Goal: Find specific page/section: Find specific page/section

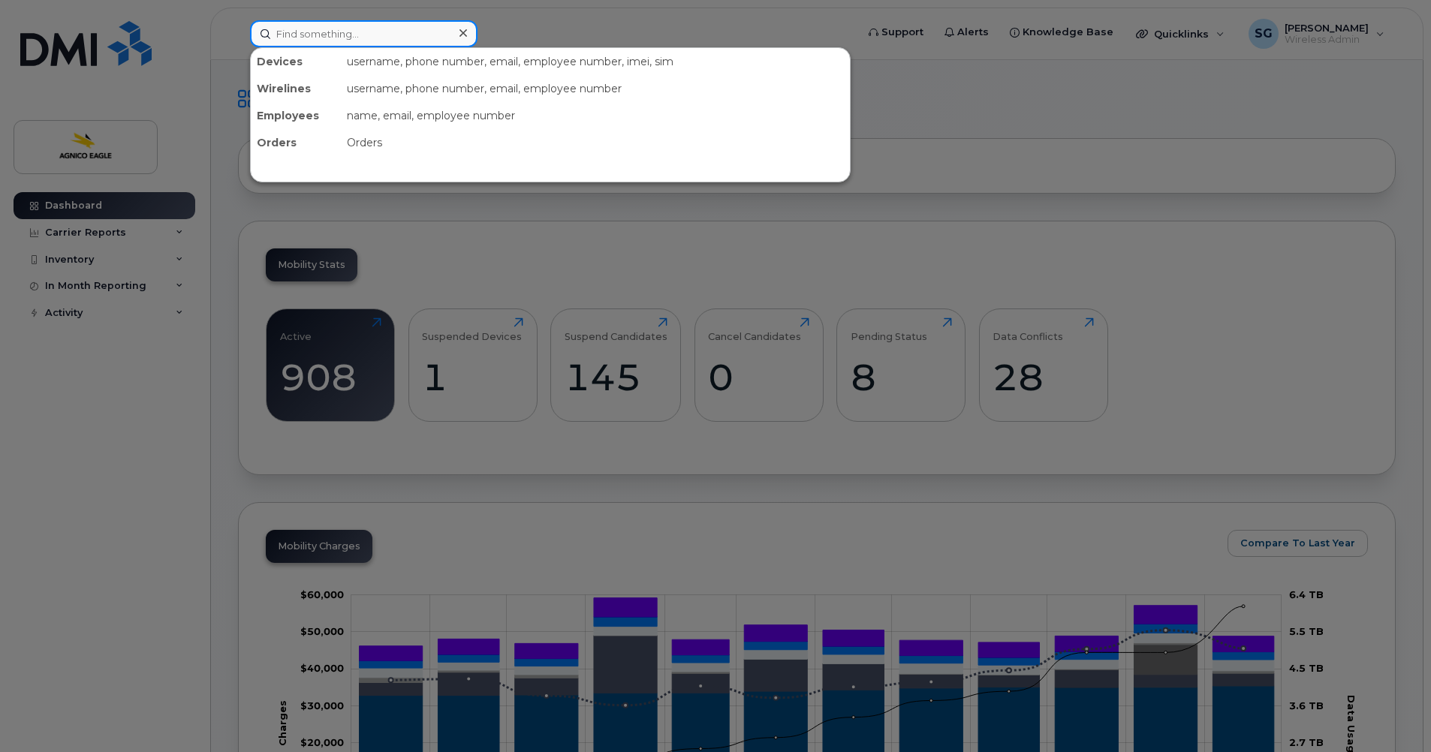
click at [399, 39] on input at bounding box center [363, 33] width 227 height 27
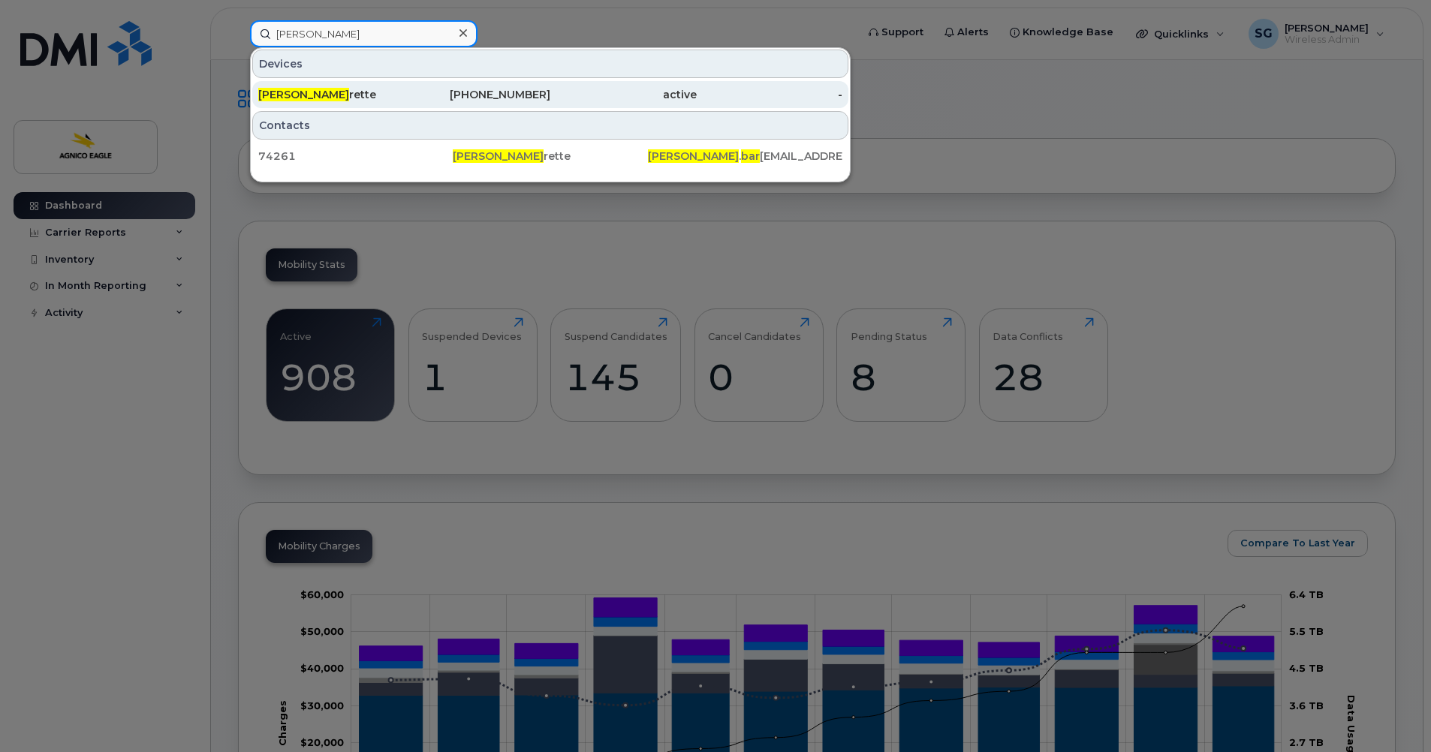
type input "sandra bar"
click at [473, 93] on div "819-727-6945" at bounding box center [478, 94] width 146 height 15
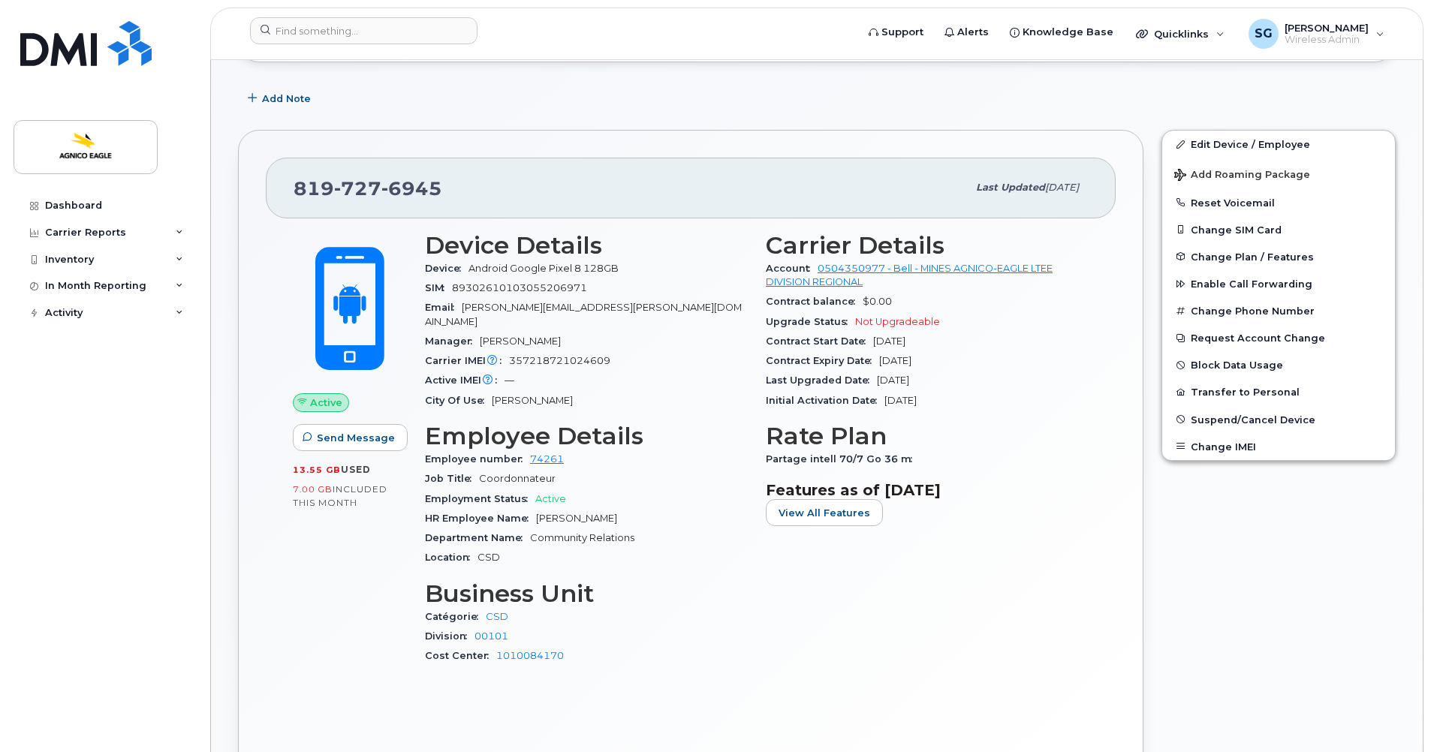
scroll to position [224, 0]
click at [1077, 322] on div "Upgrade Status Not Upgradeable" at bounding box center [927, 321] width 323 height 20
drag, startPoint x: 480, startPoint y: 185, endPoint x: 292, endPoint y: 191, distance: 188.5
click at [292, 191] on div "819 727 6945 Last updated Feb 12, 2025" at bounding box center [691, 186] width 850 height 60
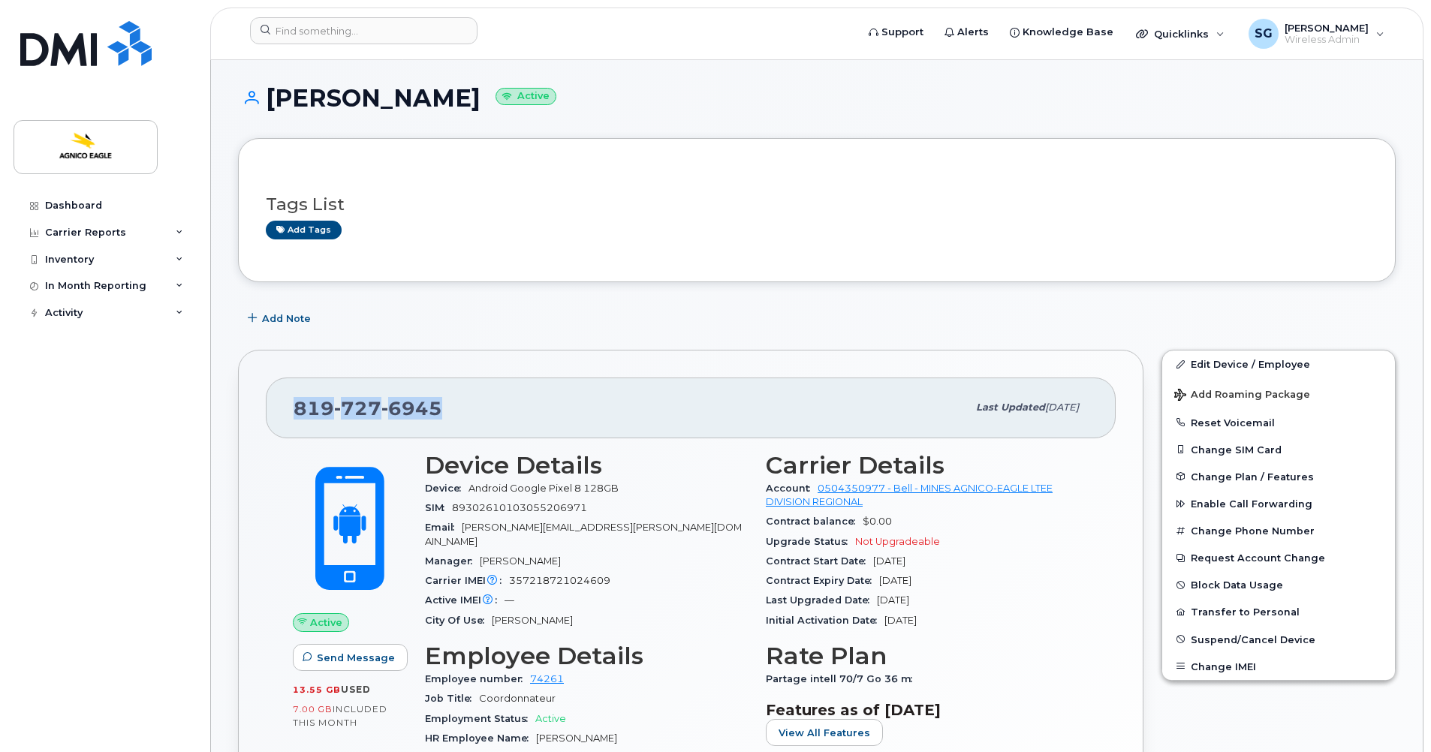
scroll to position [0, 0]
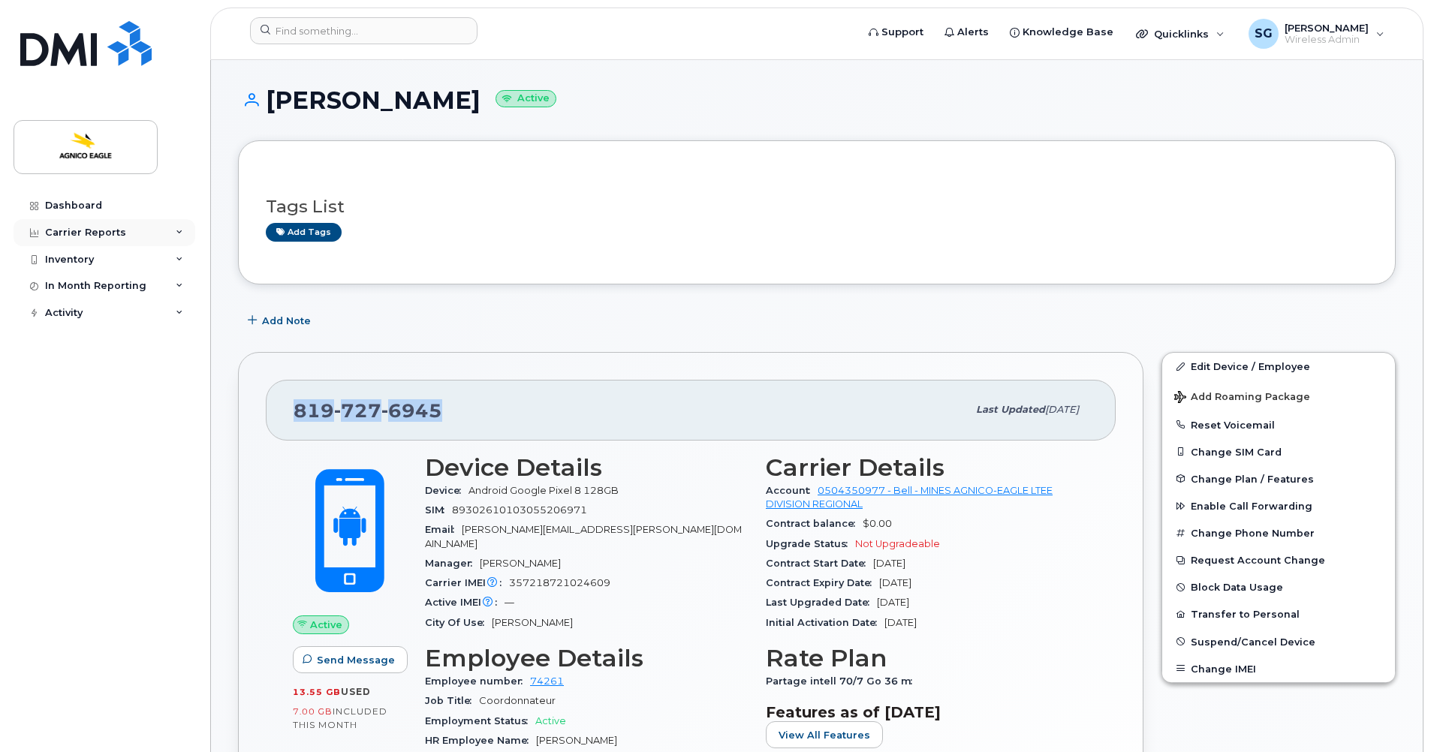
copy span "819 727 6945"
click at [454, 405] on div "819 727 6945" at bounding box center [630, 410] width 673 height 32
drag, startPoint x: 459, startPoint y: 405, endPoint x: 294, endPoint y: 408, distance: 165.2
click at [294, 408] on div "819 727 6945" at bounding box center [630, 410] width 673 height 32
copy span "819 727 6945"
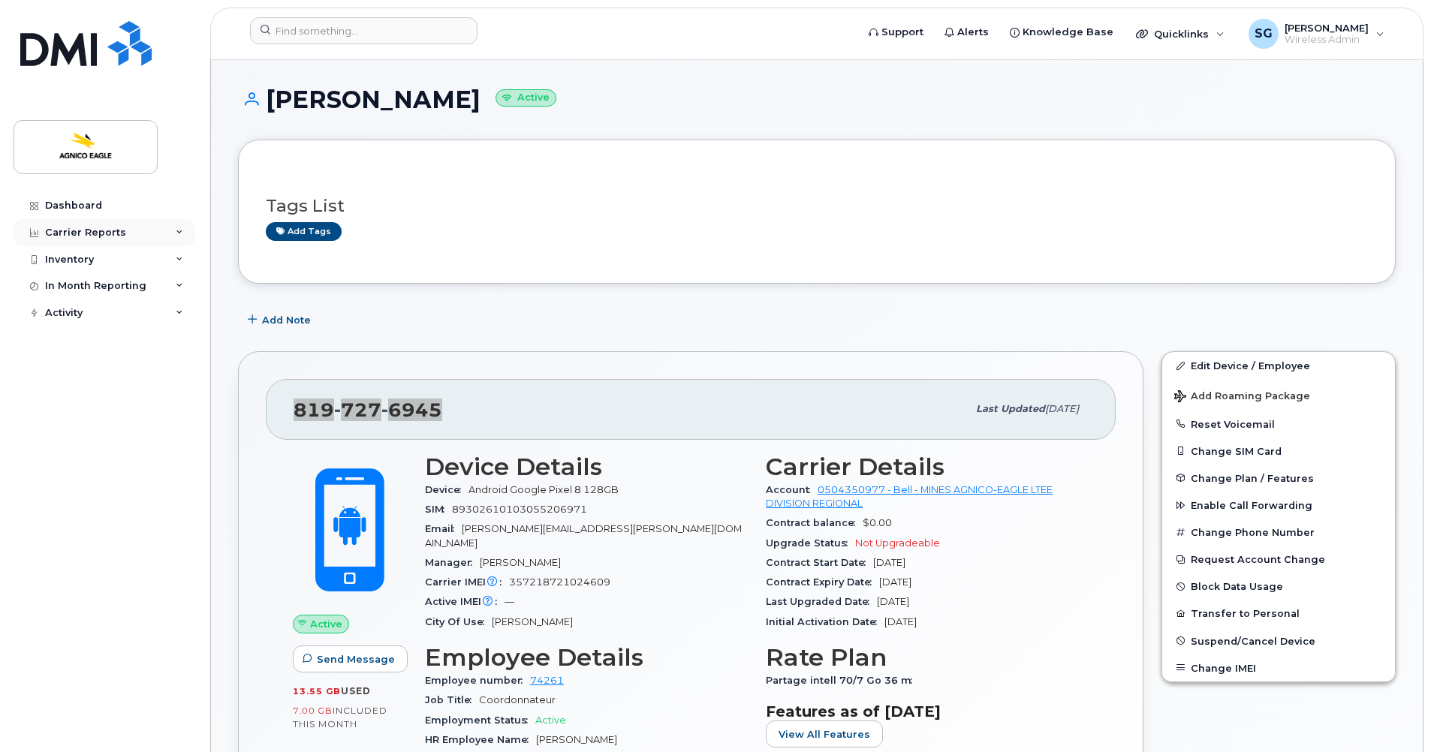
scroll to position [2, 0]
click at [93, 493] on div "Dashboard Carrier Reports Monthly Billing Roaming Reports Suspended Devices Sus…" at bounding box center [106, 461] width 185 height 538
click at [397, 30] on input at bounding box center [363, 30] width 227 height 27
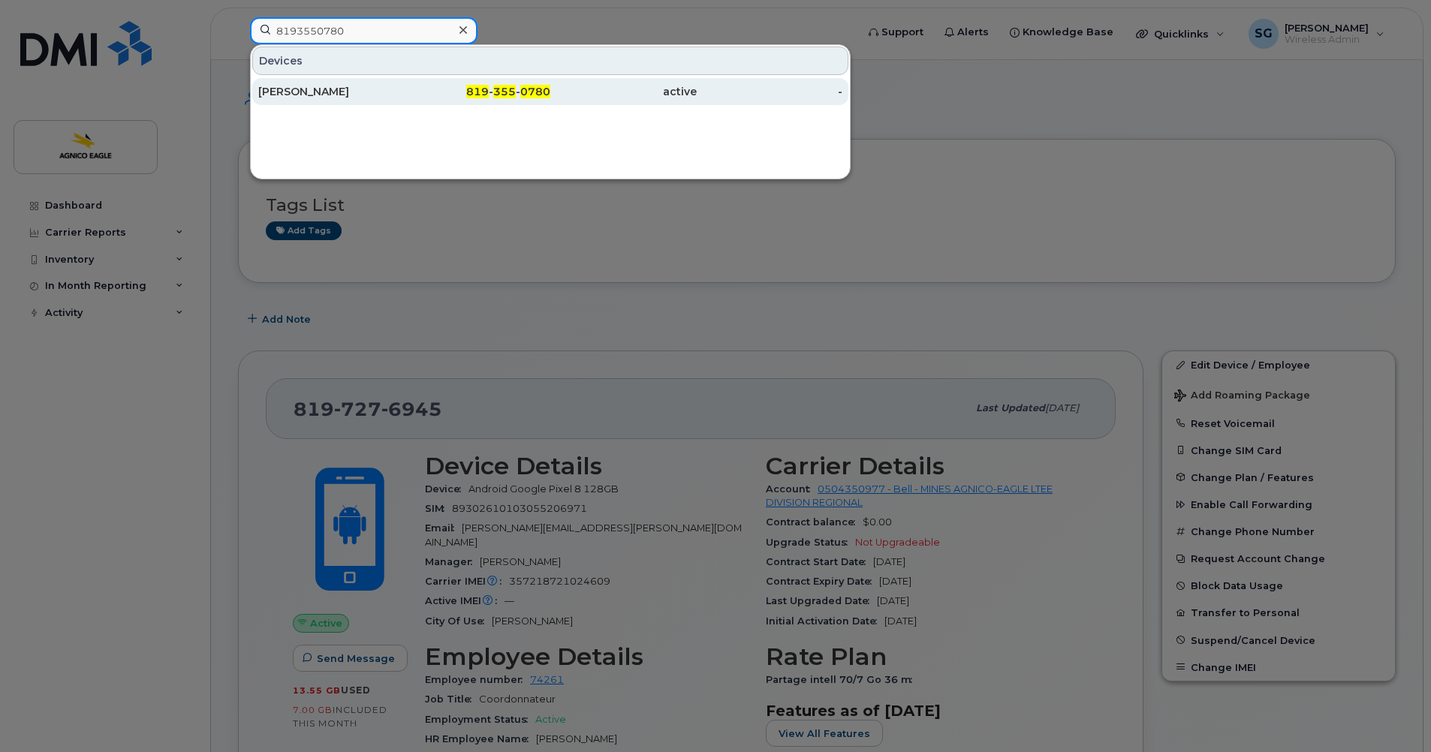
type input "8193550780"
click at [306, 95] on div "Anne-Marie Boutin" at bounding box center [331, 91] width 146 height 15
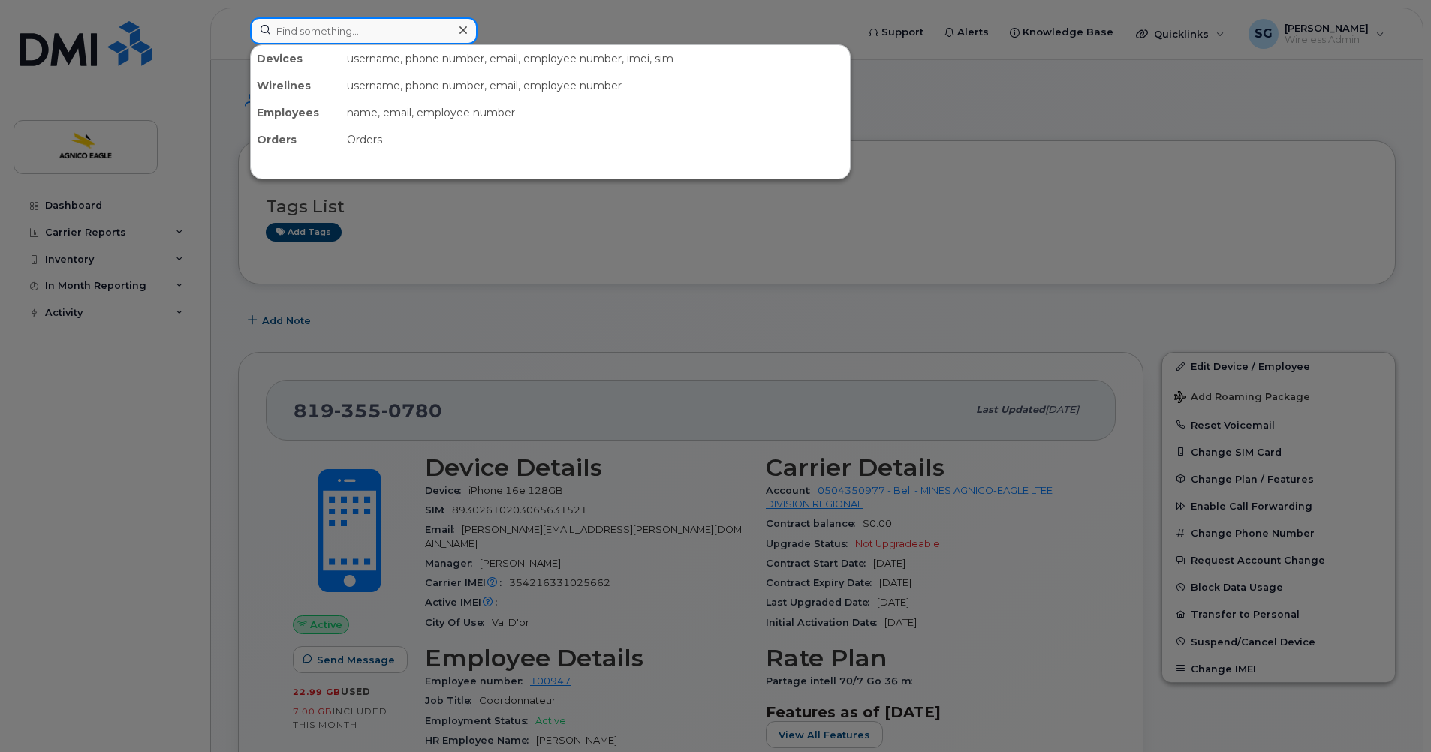
click at [436, 38] on input at bounding box center [363, 30] width 227 height 27
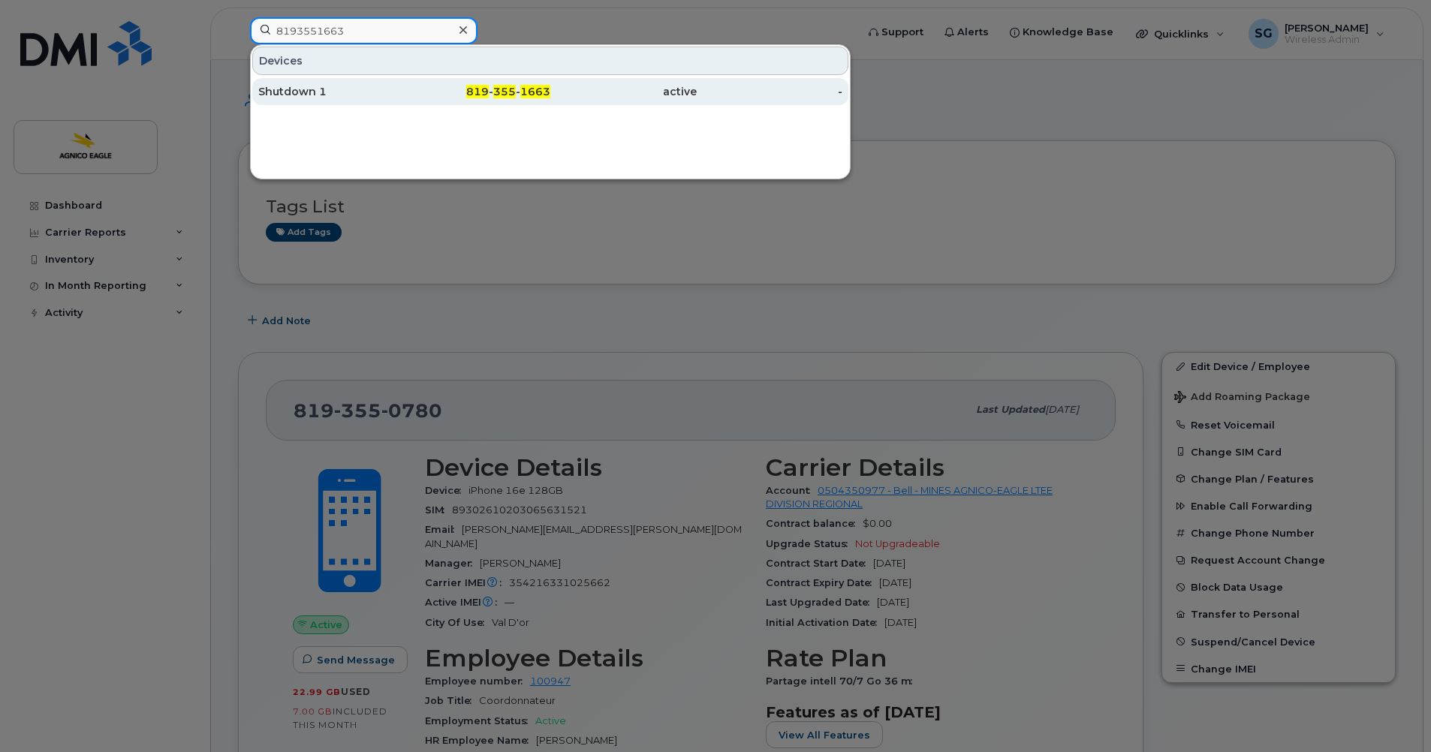
type input "8193551663"
click at [505, 93] on span "355" at bounding box center [504, 92] width 23 height 14
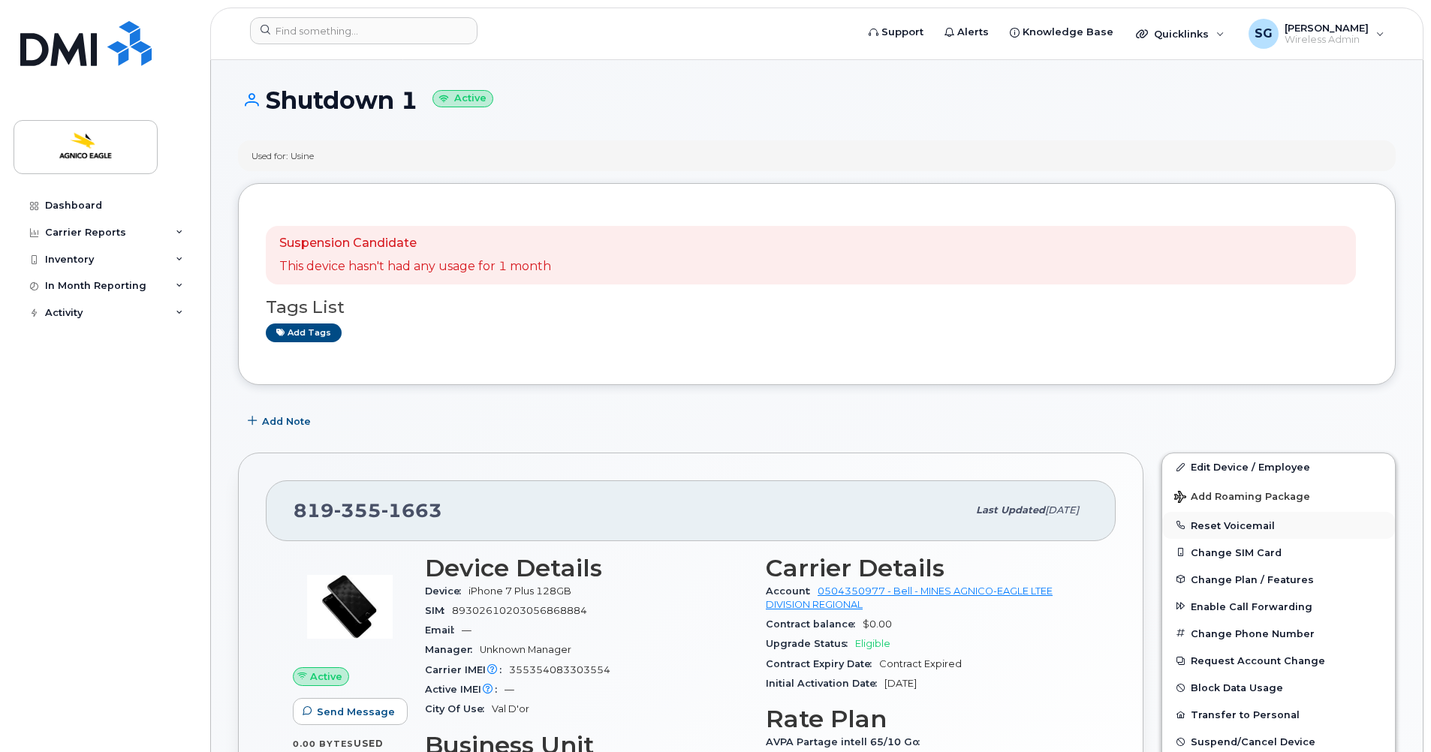
click at [1212, 524] on button "Reset Voicemail" at bounding box center [1278, 525] width 233 height 27
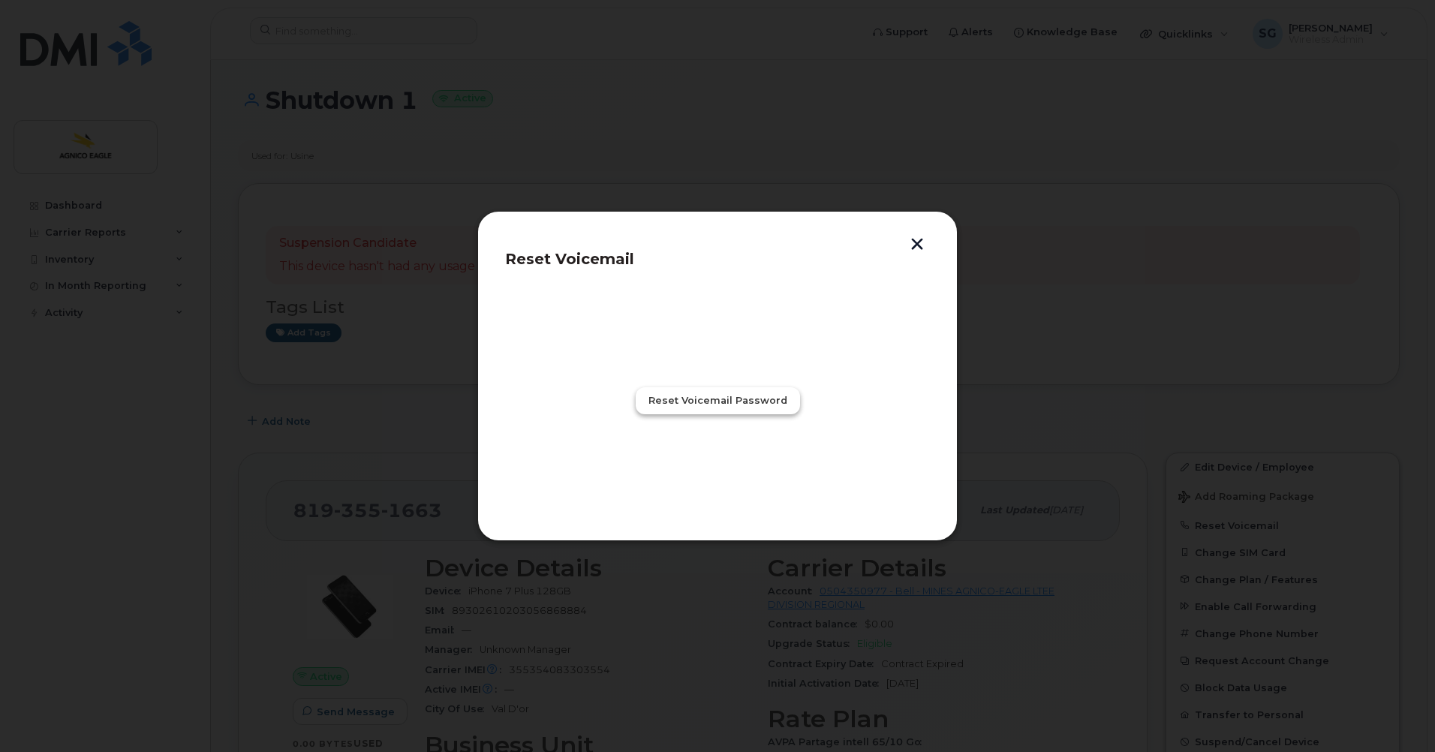
click at [681, 398] on span "Reset Voicemail Password" at bounding box center [718, 400] width 139 height 14
click at [712, 469] on span "Close" at bounding box center [718, 466] width 30 height 14
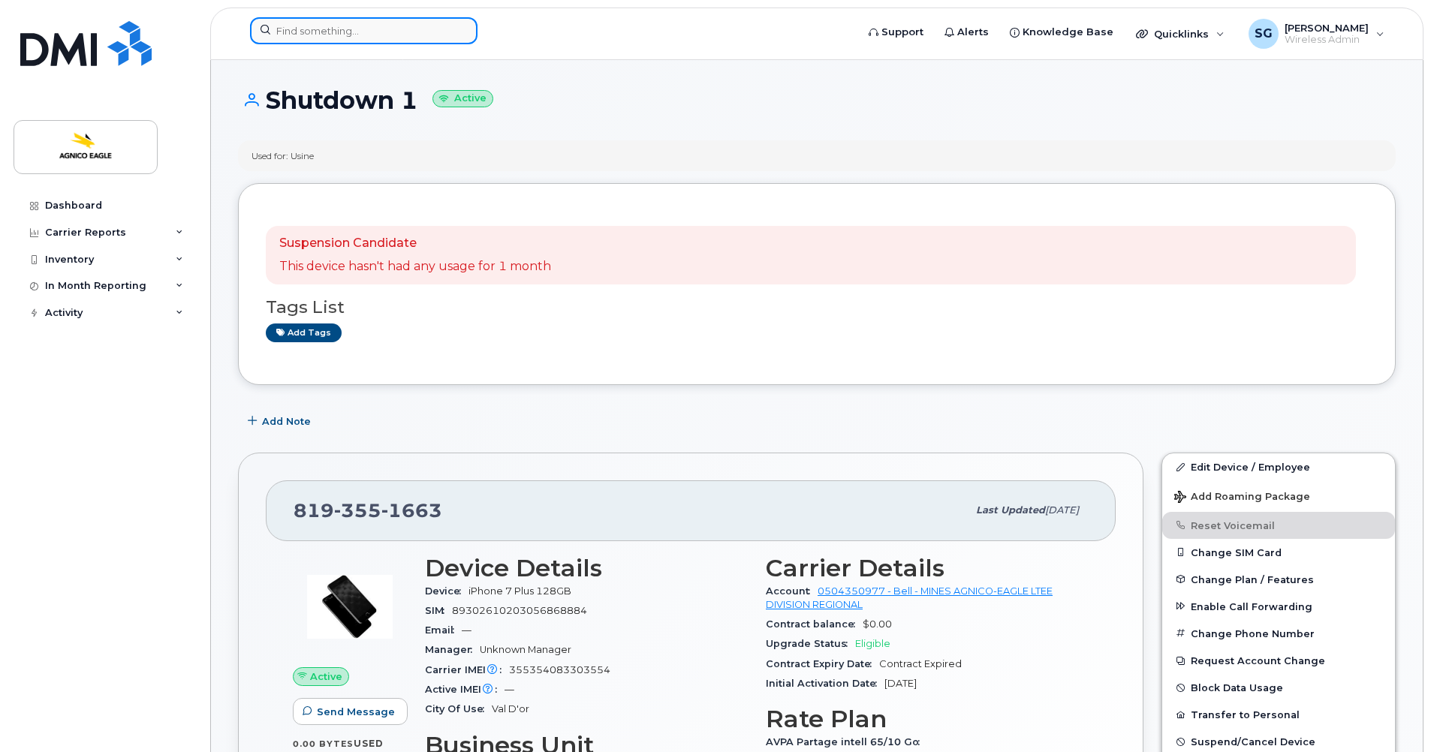
click at [357, 32] on input at bounding box center [363, 30] width 227 height 27
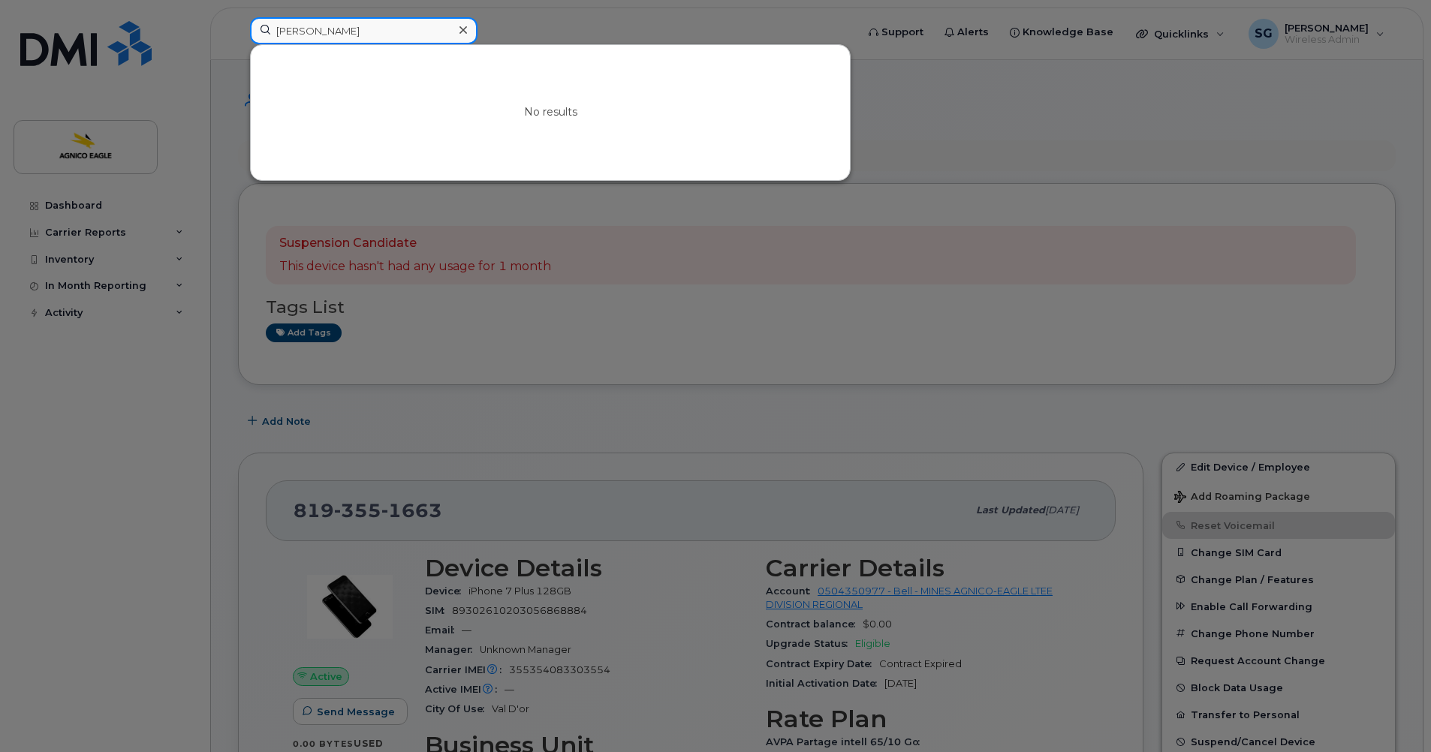
click at [370, 27] on input "marc pepin" at bounding box center [363, 30] width 227 height 27
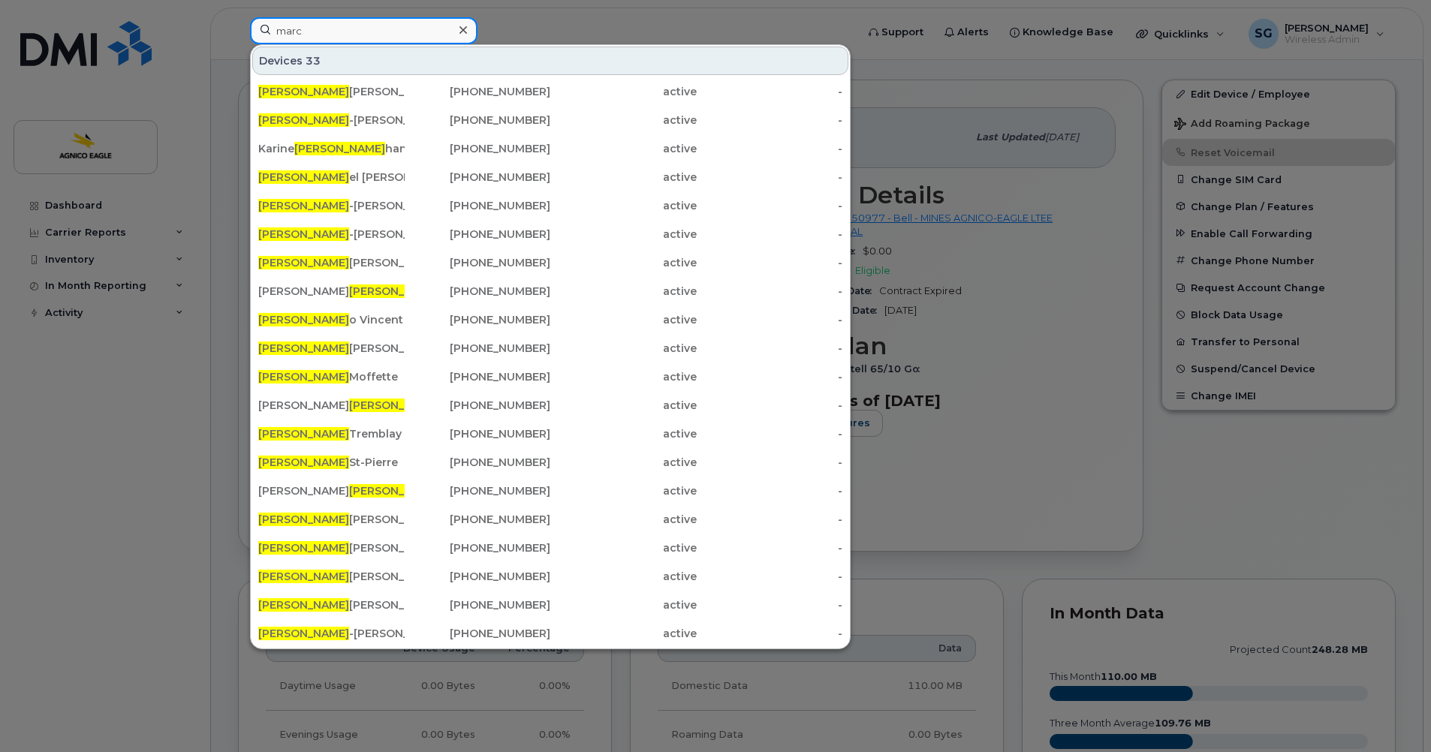
scroll to position [375, 0]
type input "marc"
click at [463, 26] on icon at bounding box center [463, 30] width 8 height 12
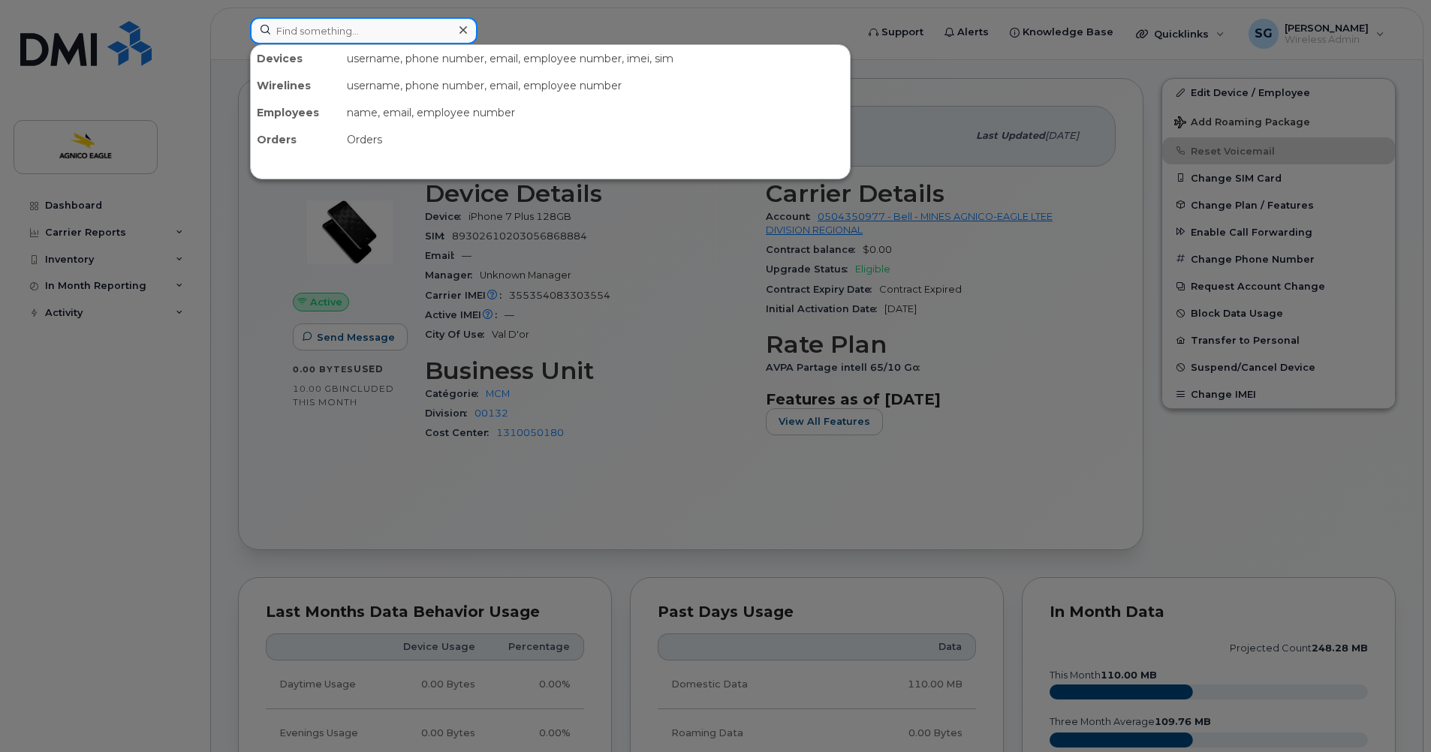
click at [463, 26] on div at bounding box center [363, 30] width 227 height 27
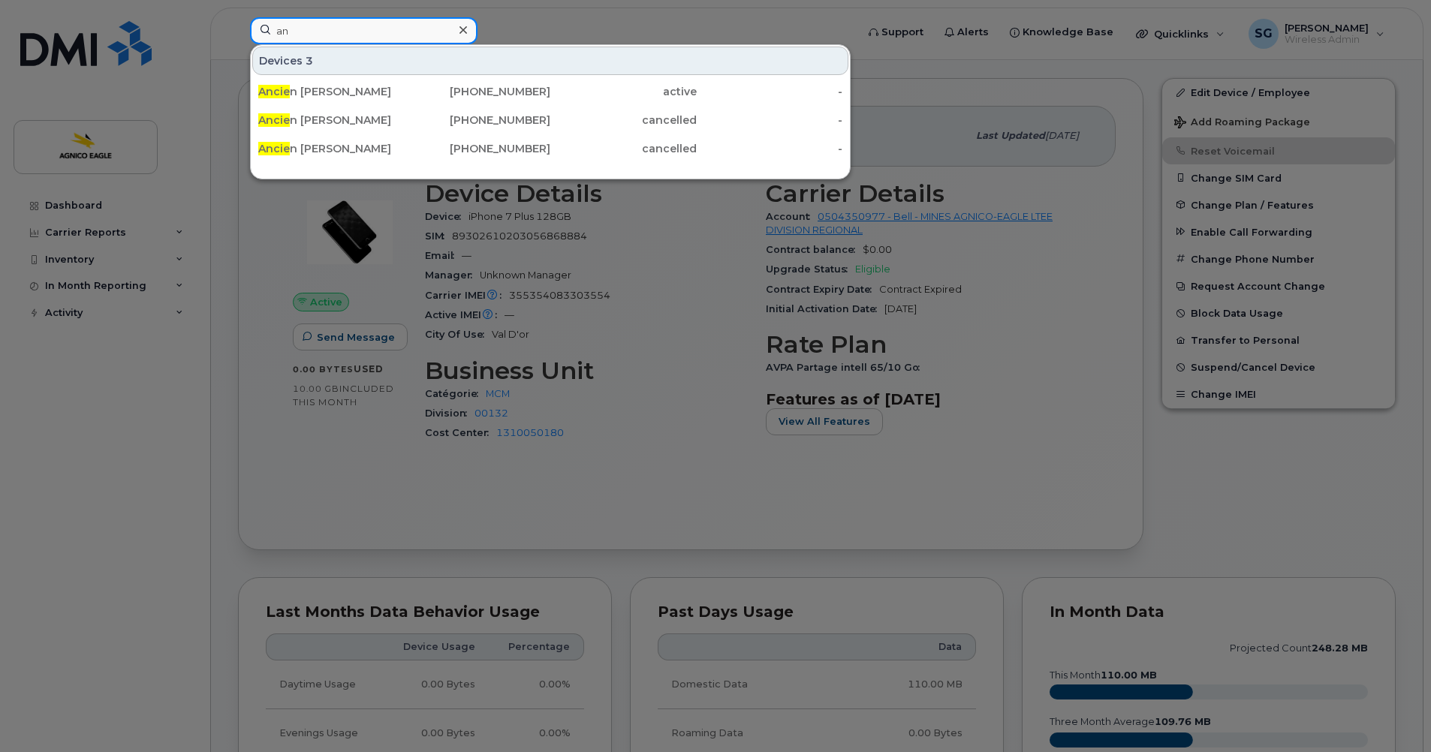
type input "a"
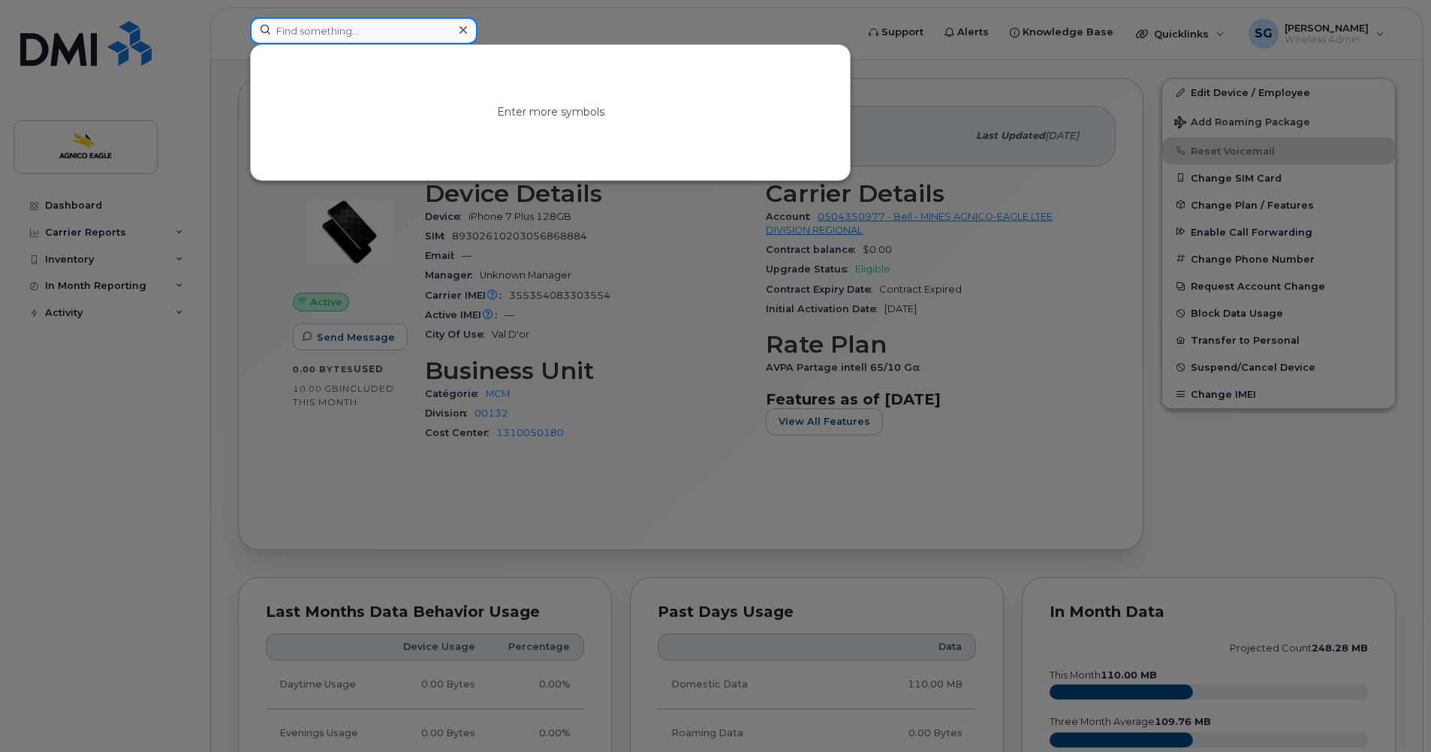
click at [291, 34] on input at bounding box center [363, 30] width 227 height 27
paste input "819 442-0128"
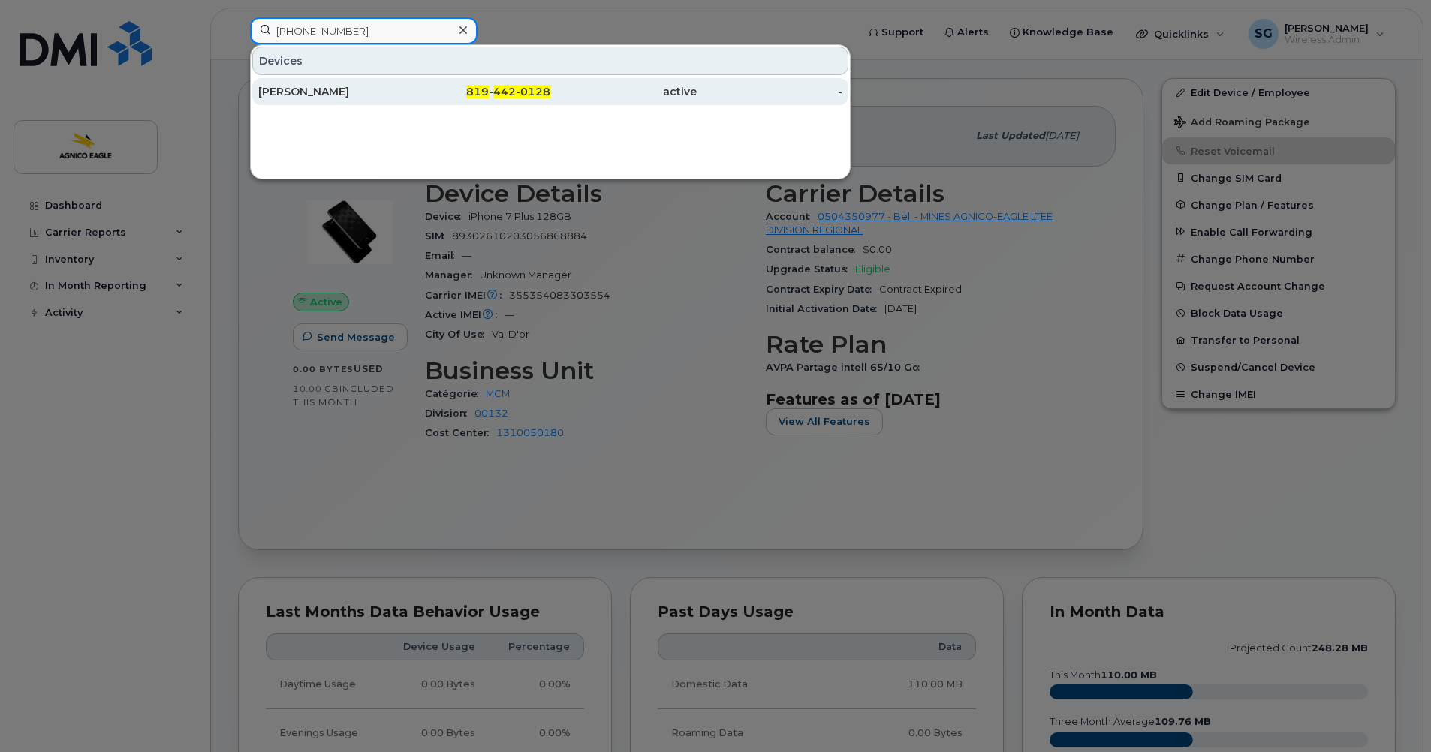
type input "819 442-0128"
click at [296, 92] on div "Joel Lepage" at bounding box center [331, 91] width 146 height 15
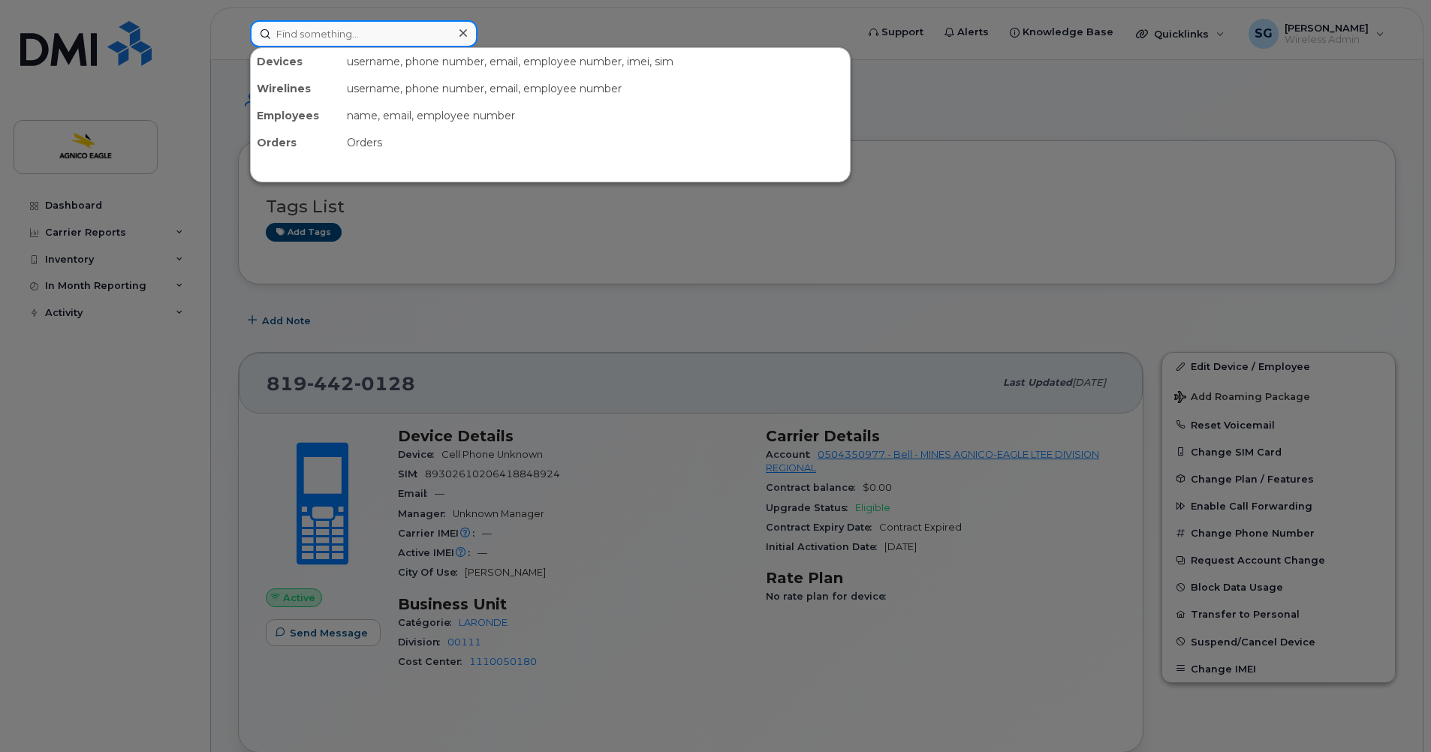
click at [397, 38] on input at bounding box center [363, 33] width 227 height 27
paste input "[PHONE_NUMBER]"
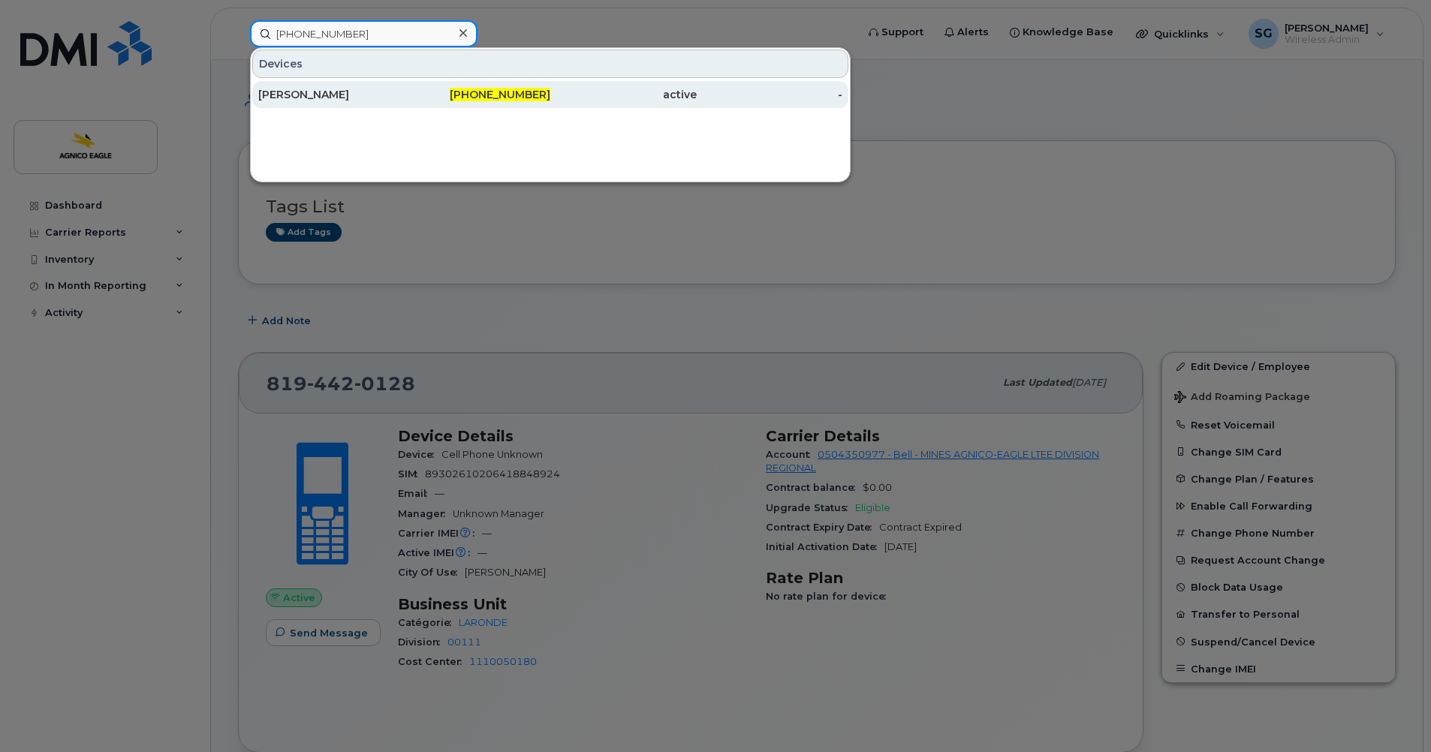
type input "[PHONE_NUMBER]"
click at [497, 98] on span "[PHONE_NUMBER]" at bounding box center [500, 95] width 101 height 14
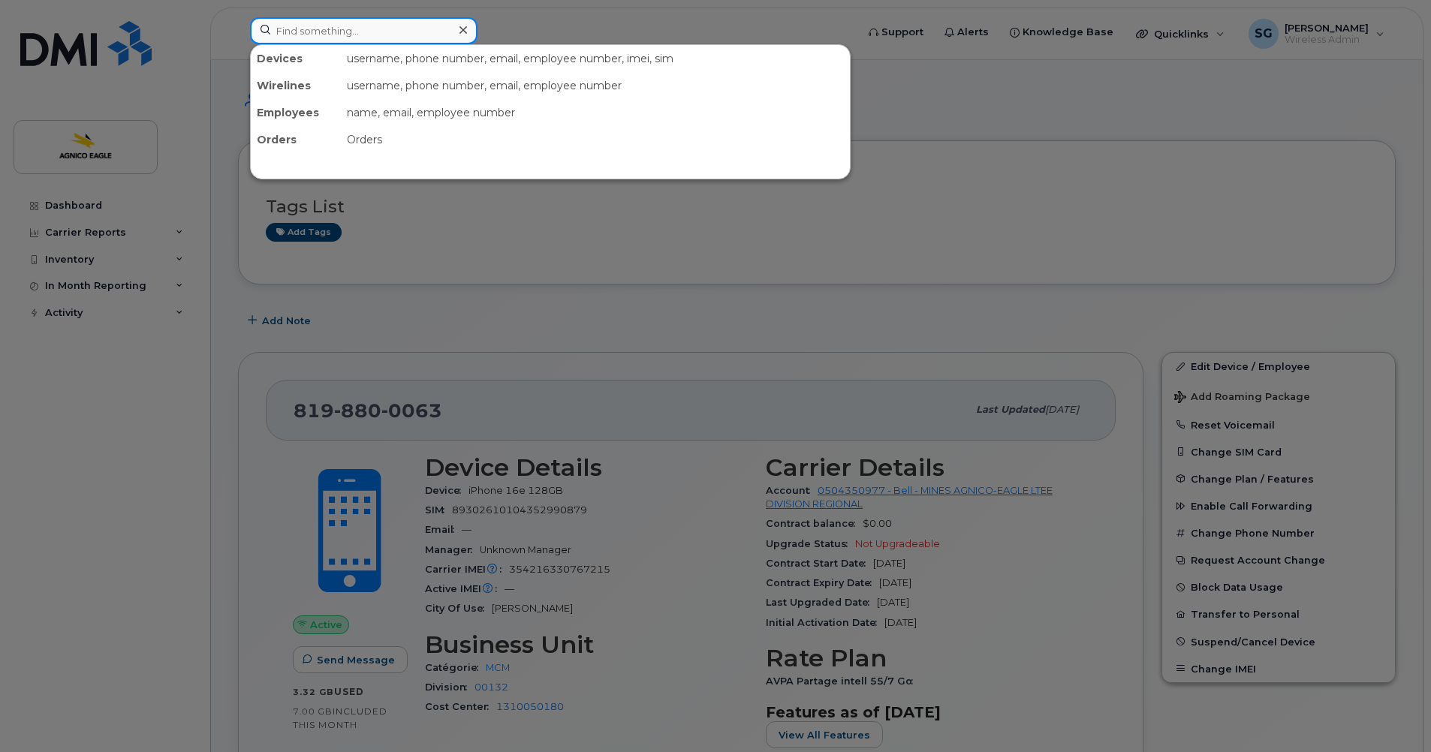
click at [420, 30] on input at bounding box center [363, 30] width 227 height 27
paste input "[PHONE_NUMBER]"
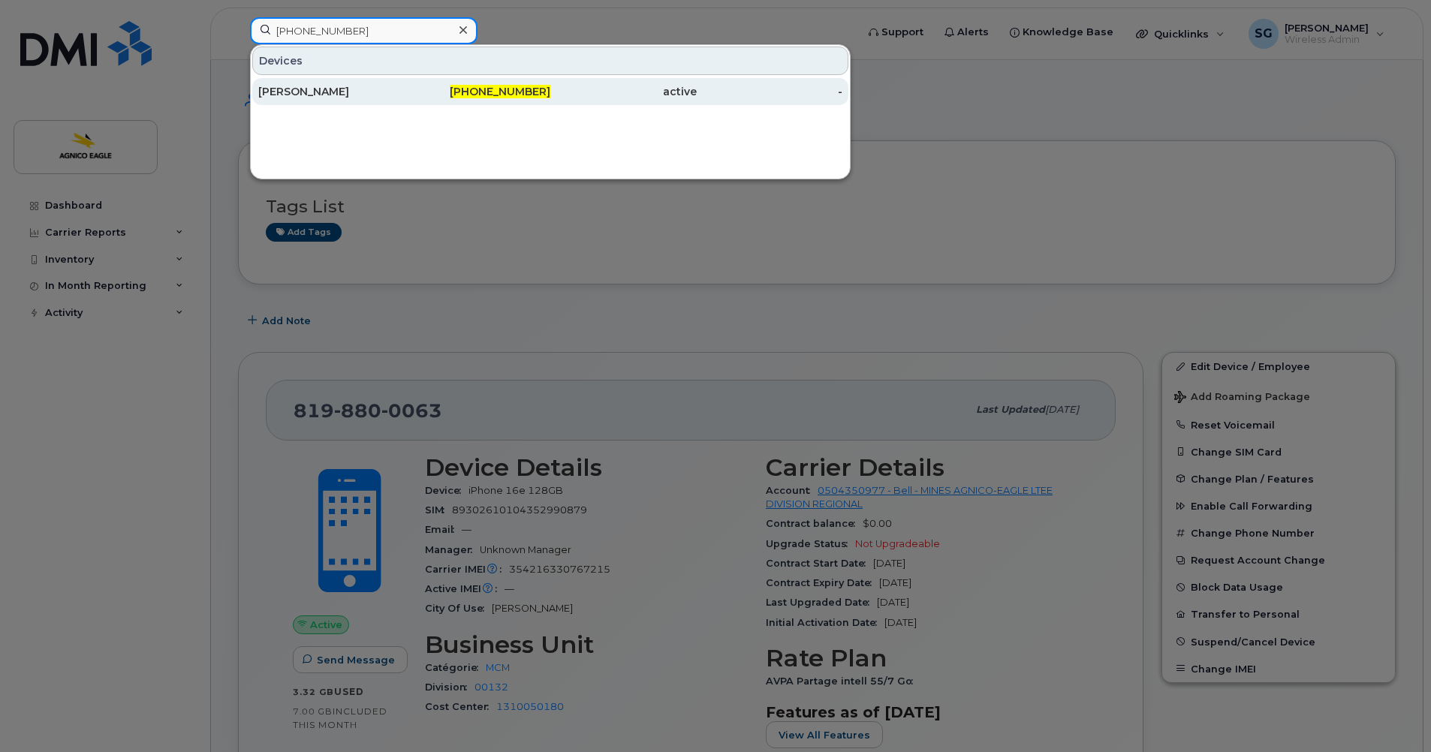
type input "[PHONE_NUMBER]"
click at [324, 87] on div "[PERSON_NAME]" at bounding box center [331, 91] width 146 height 15
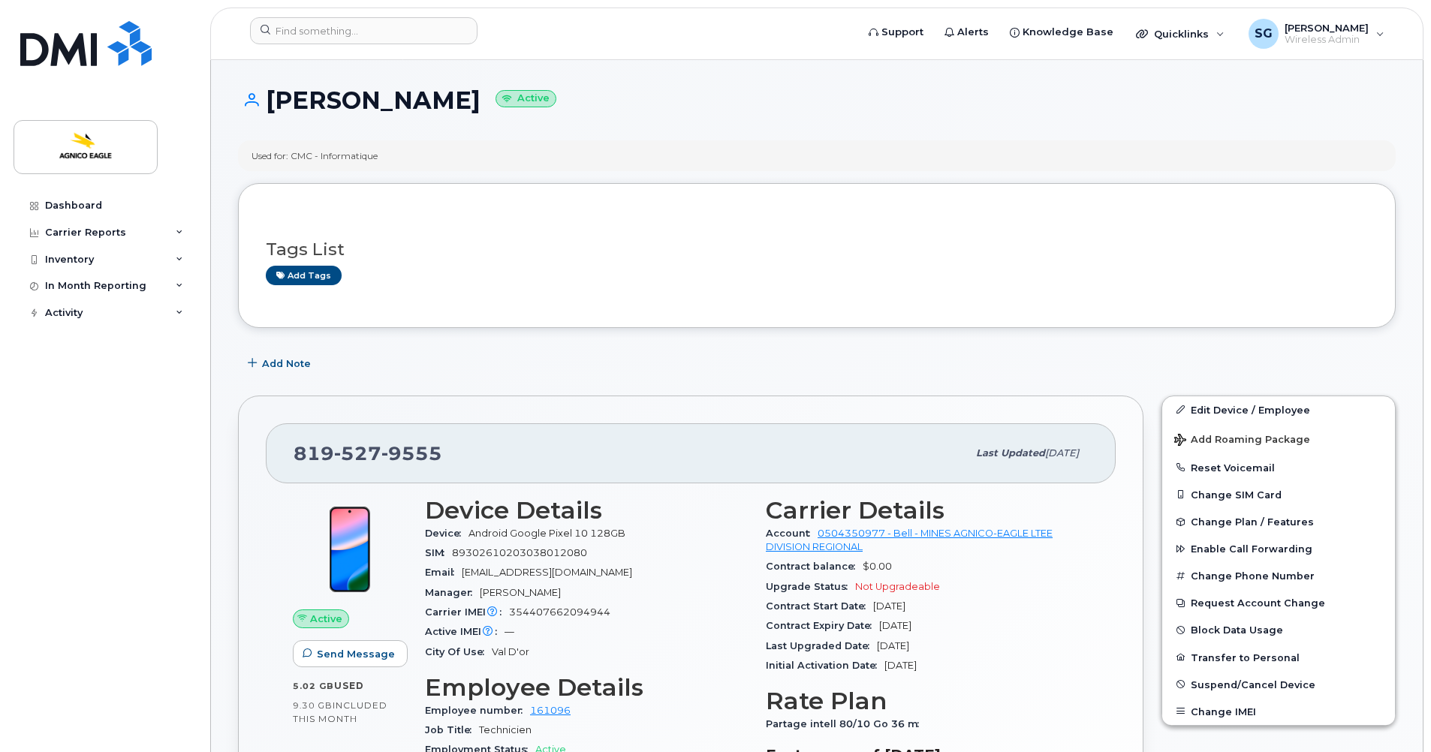
scroll to position [2, 0]
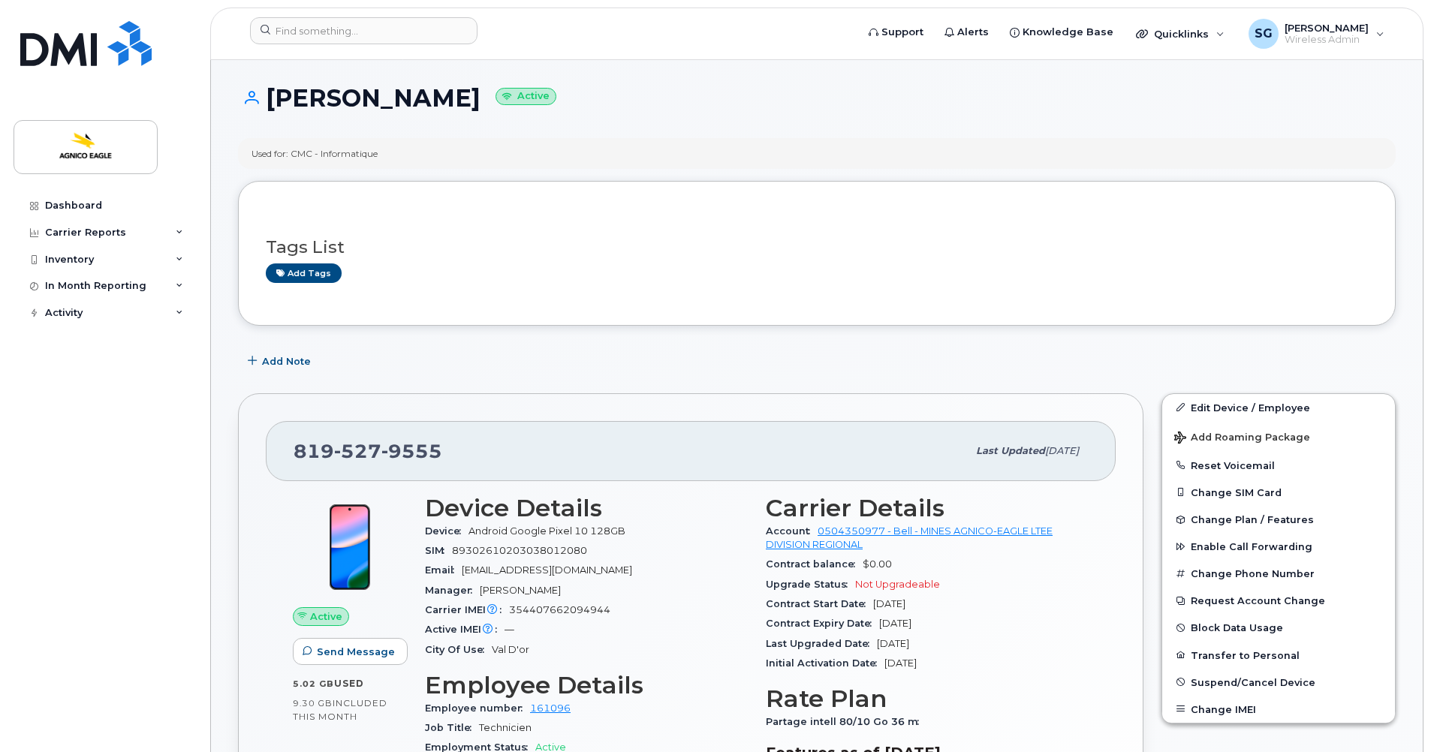
click at [147, 586] on div "Dashboard Carrier Reports Monthly Billing Roaming Reports Suspended Devices Sus…" at bounding box center [106, 461] width 185 height 538
click at [388, 29] on input at bounding box center [363, 30] width 227 height 27
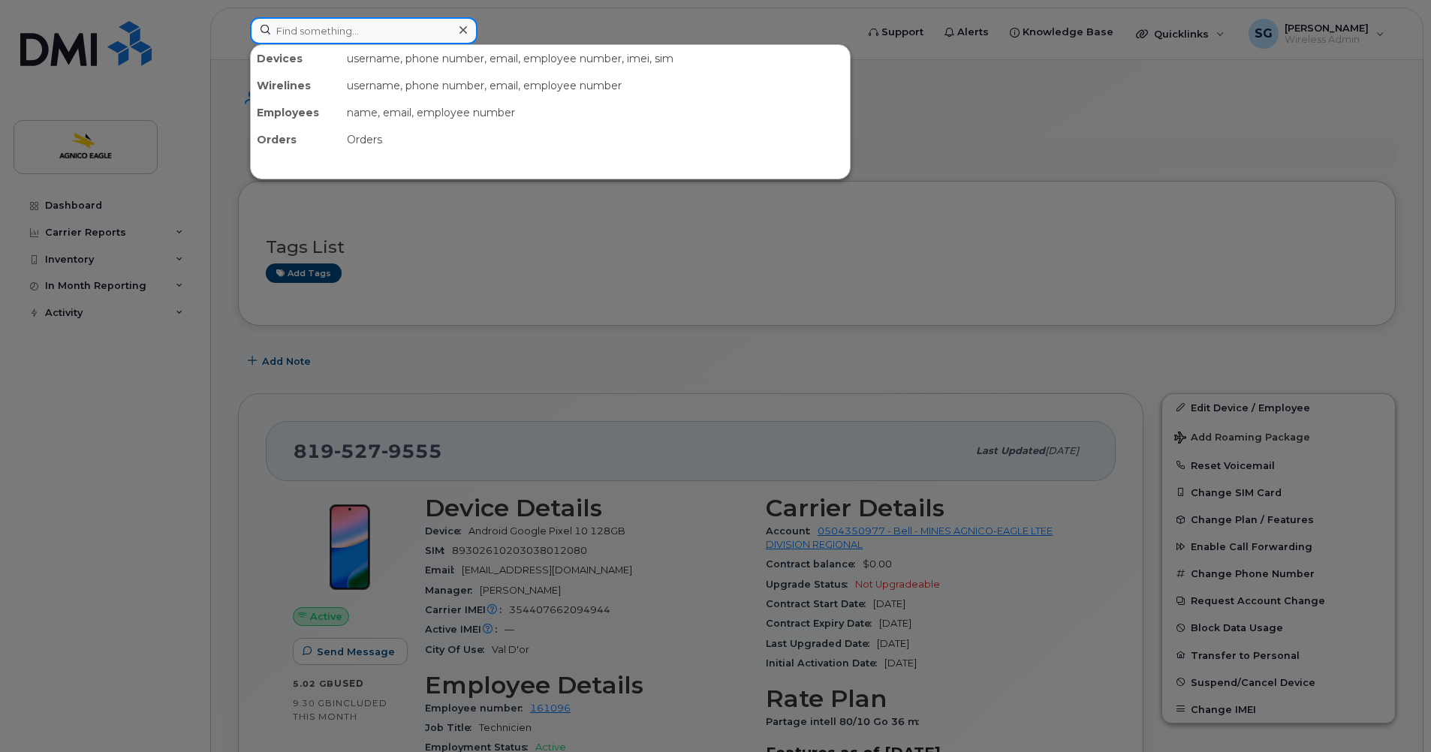
paste input "4165591229"
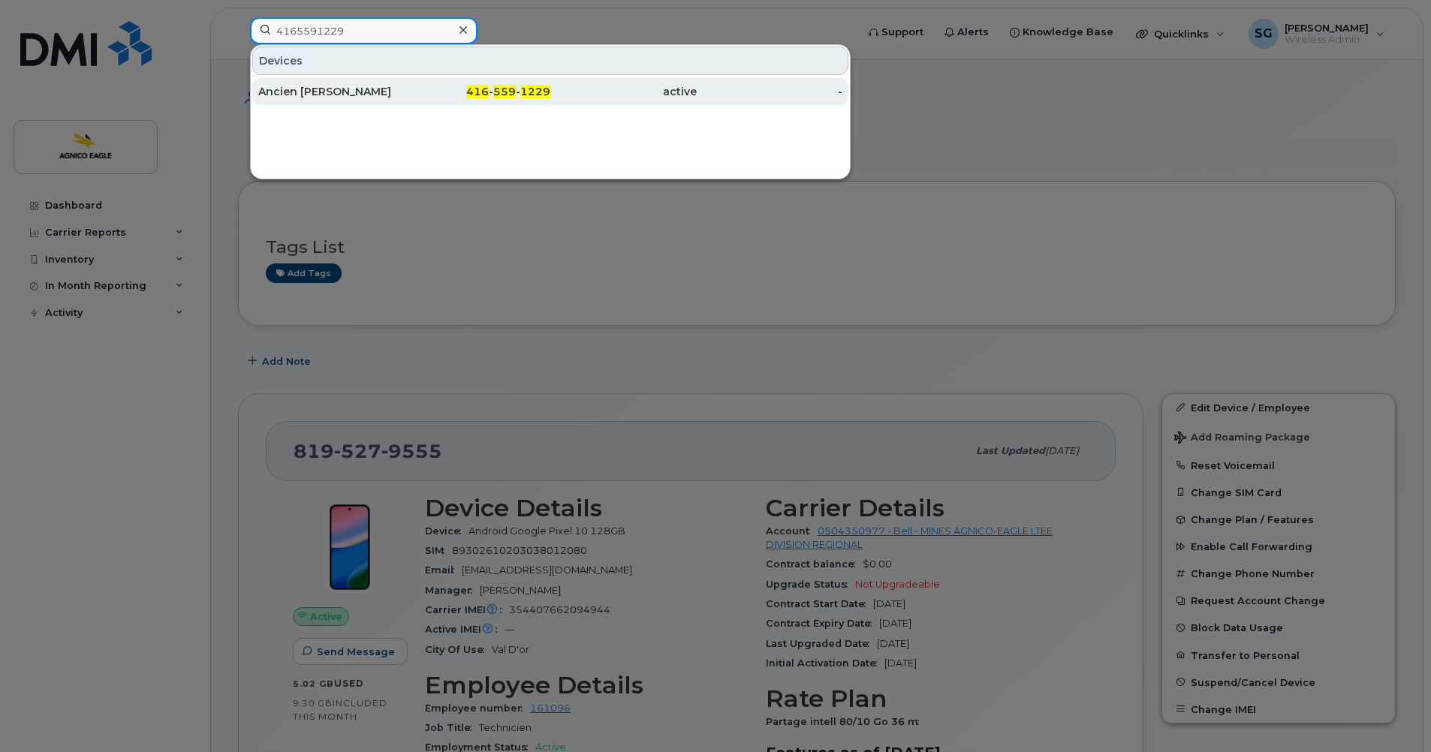
type input "4165591229"
drag, startPoint x: 520, startPoint y: 93, endPoint x: 492, endPoint y: 95, distance: 27.1
click at [520, 93] on div "416 - 559 - 1229" at bounding box center [478, 91] width 146 height 15
